Goal: Task Accomplishment & Management: Use online tool/utility

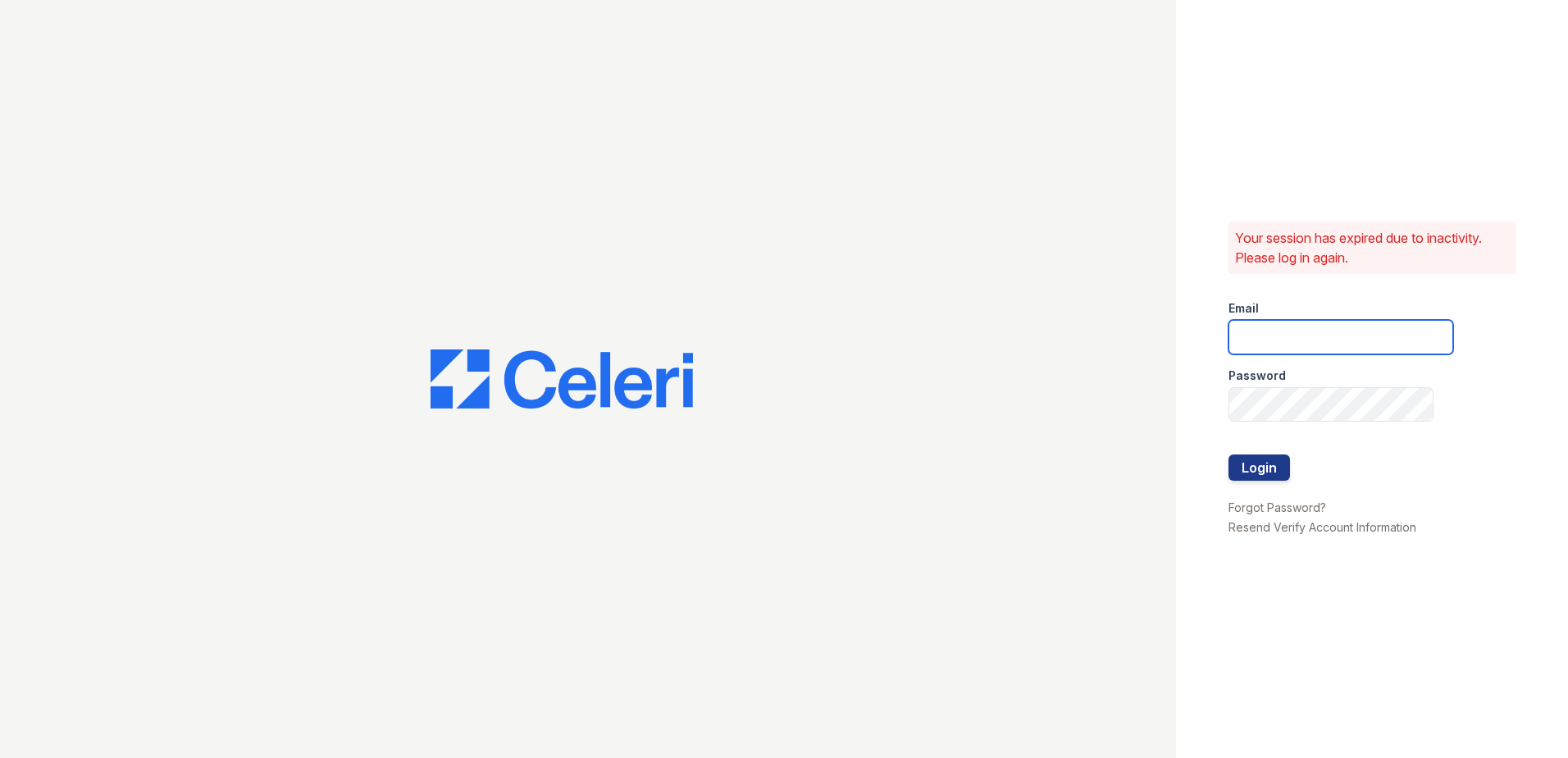
click at [1341, 348] on input "email" at bounding box center [1340, 337] width 225 height 35
type input "theresa.johnson@trinity-pm.com"
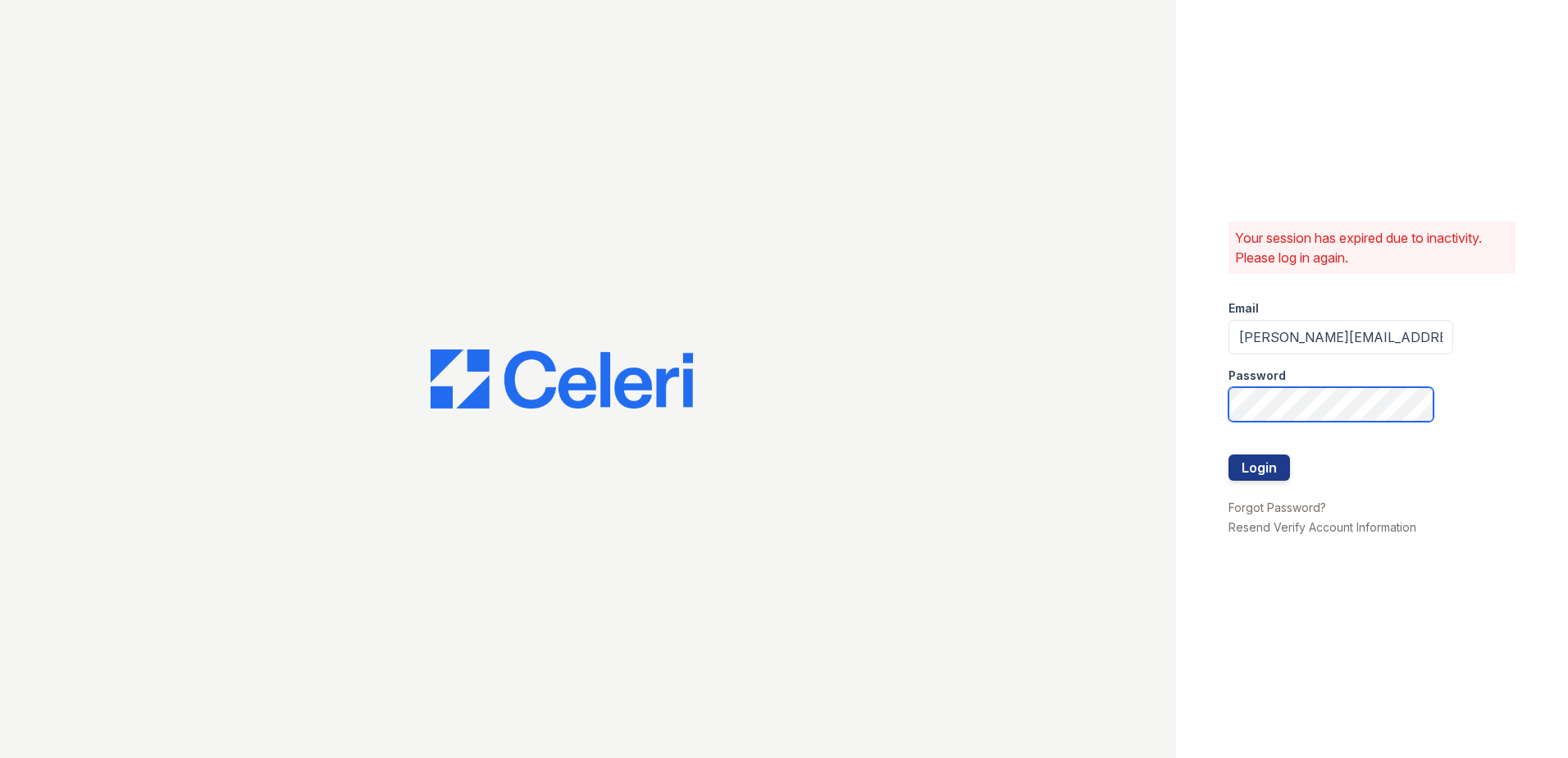
click at [1228, 454] on button "Login" at bounding box center [1259, 467] width 61 height 26
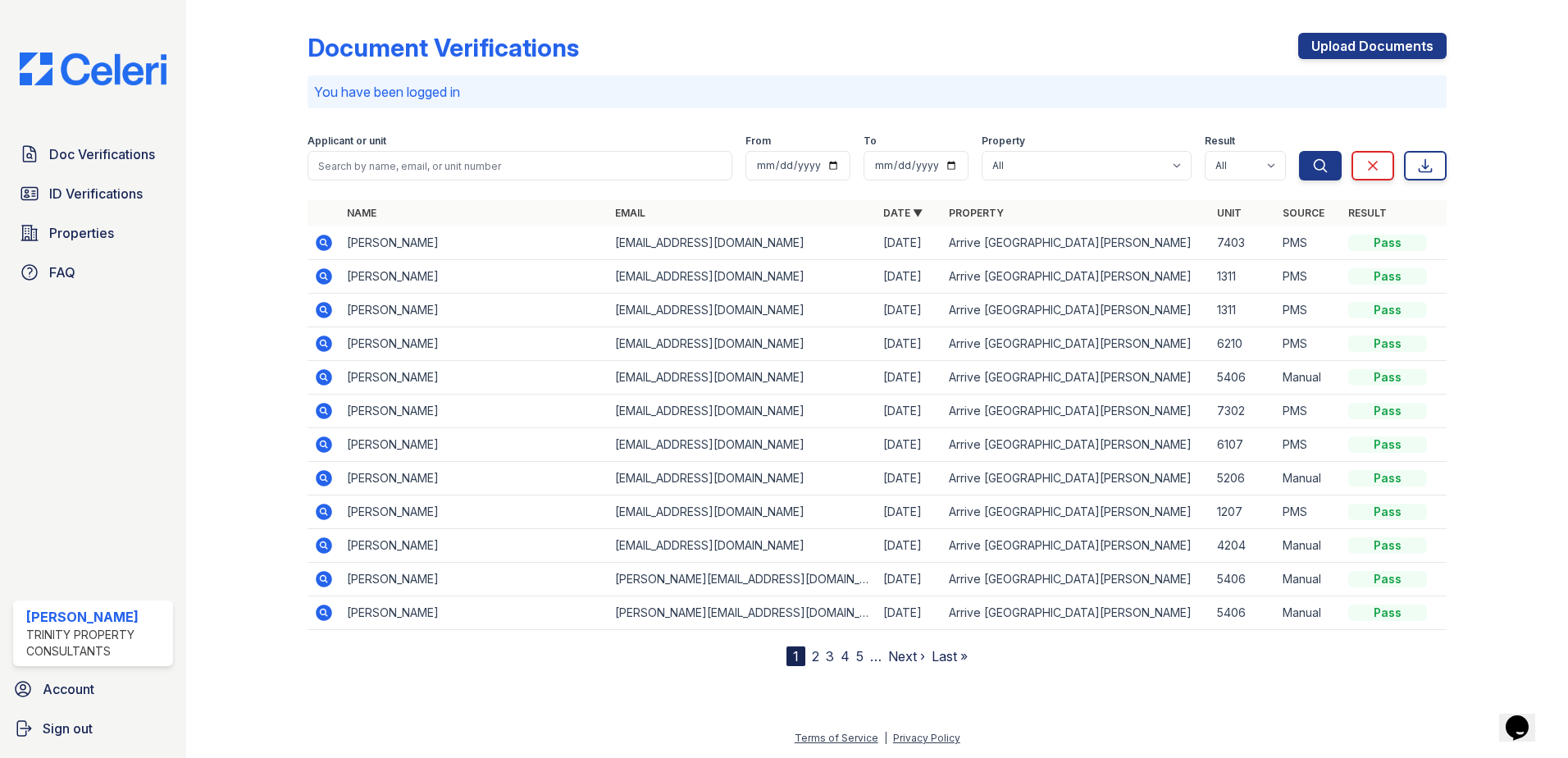
click at [323, 312] on icon at bounding box center [323, 310] width 20 height 20
